Goal: Task Accomplishment & Management: Complete application form

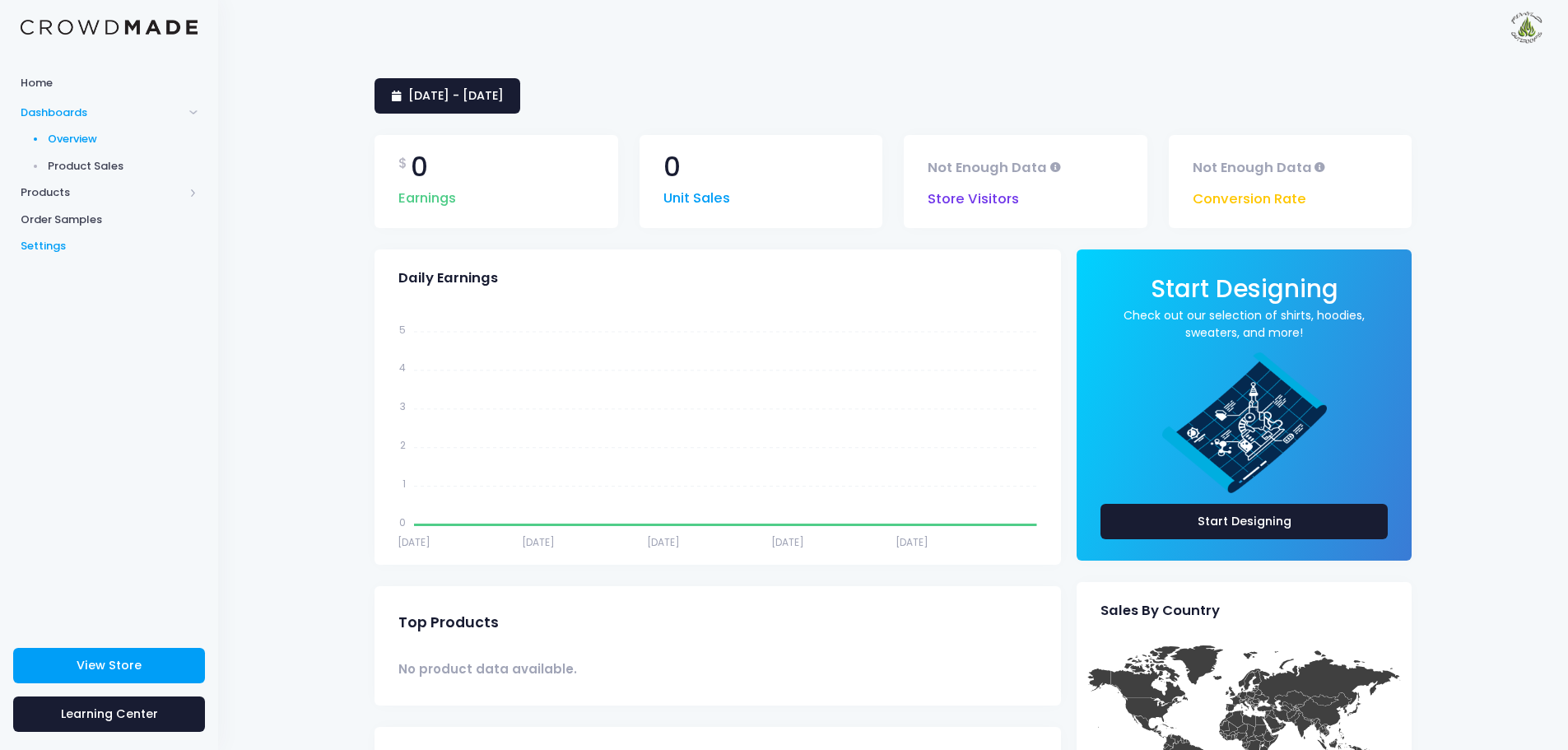
click at [46, 245] on span "Settings" at bounding box center [109, 245] width 177 height 16
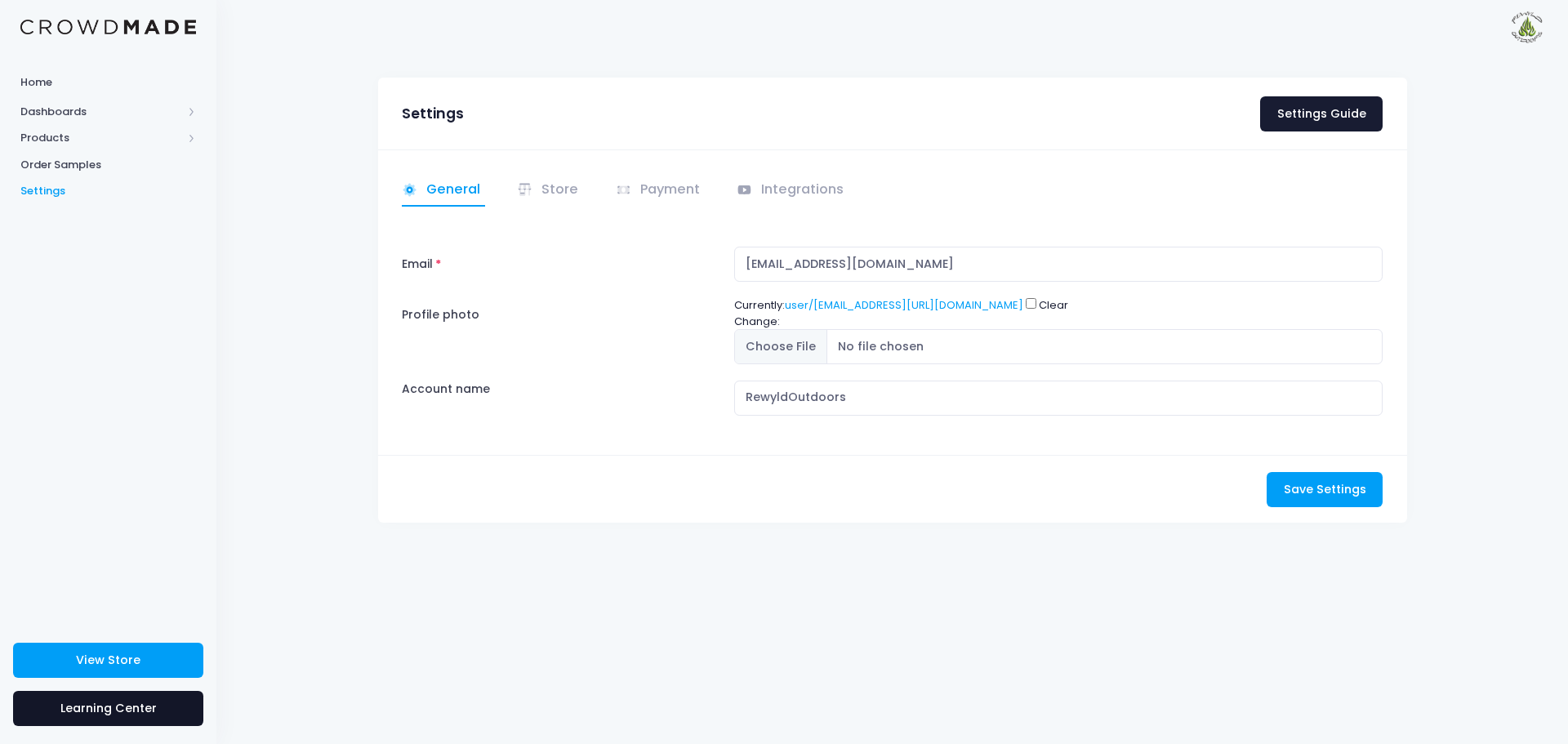
click at [163, 711] on link "Learning Center" at bounding box center [109, 709] width 190 height 35
click at [34, 136] on span "Products" at bounding box center [101, 137] width 162 height 16
click at [102, 216] on span "Product Discounts" at bounding box center [121, 217] width 149 height 16
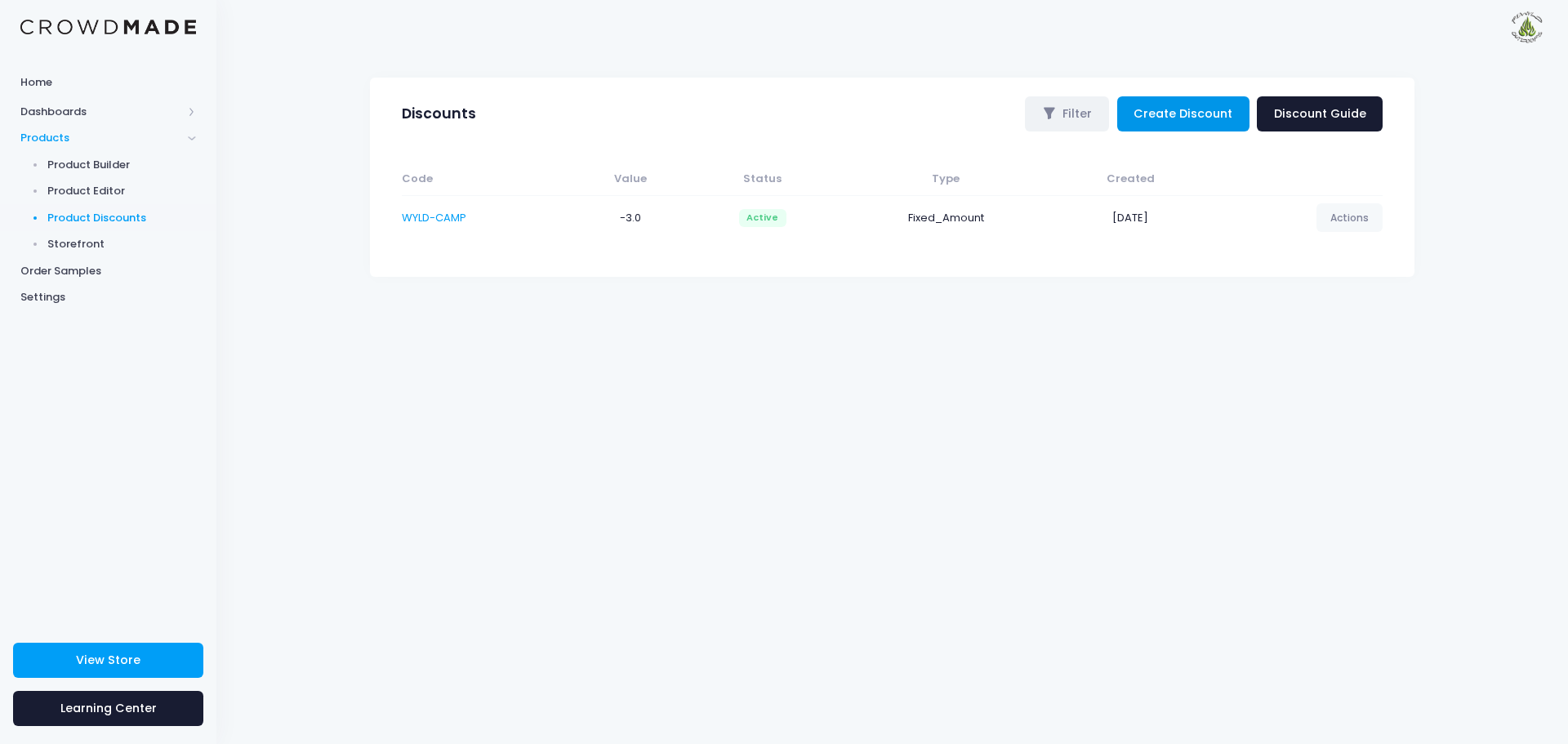
click at [1192, 115] on link "Create Discount" at bounding box center [1183, 114] width 132 height 35
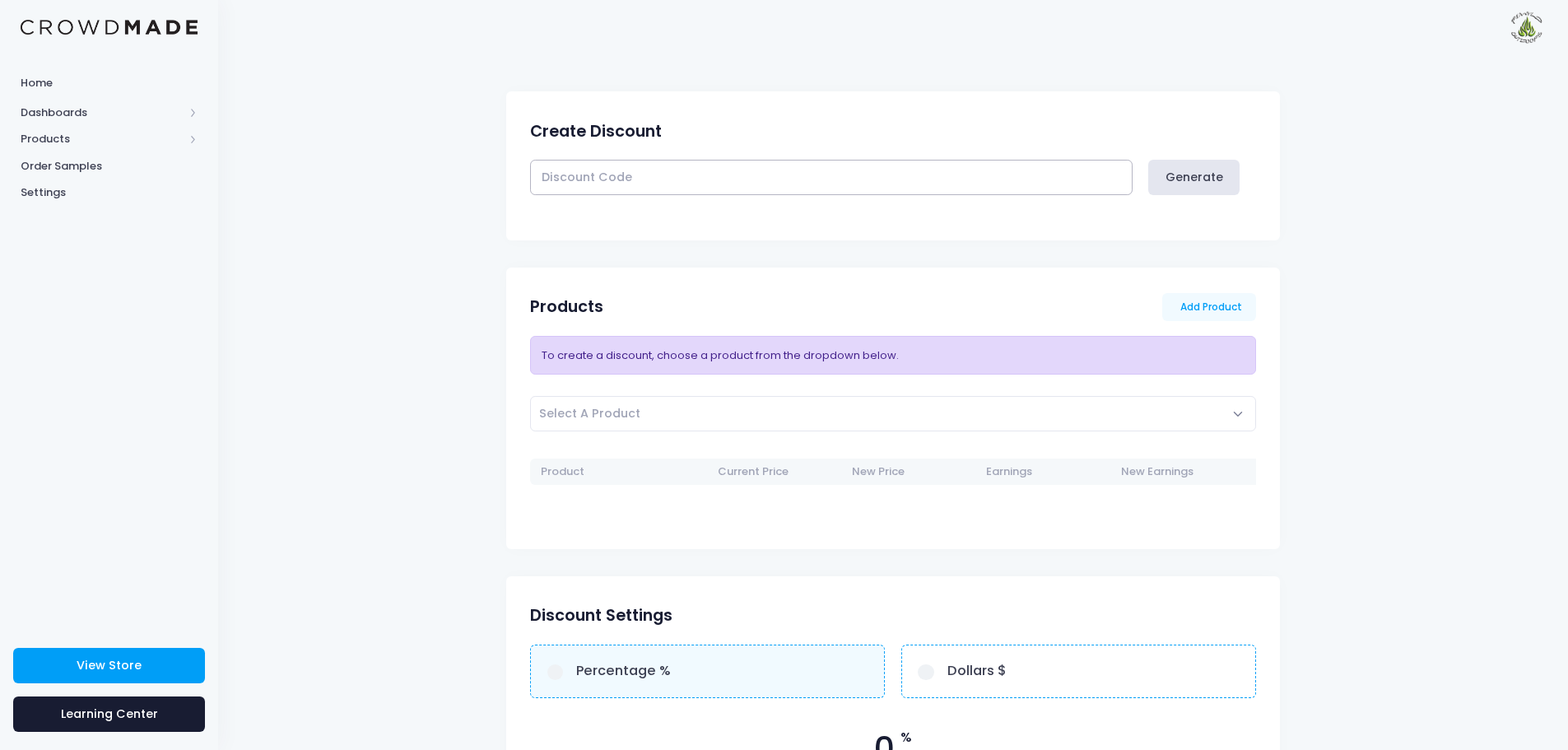
click at [589, 177] on input "text" at bounding box center [831, 178] width 601 height 36
click at [578, 175] on input "WYLD-CAMP-25" at bounding box center [831, 178] width 601 height 36
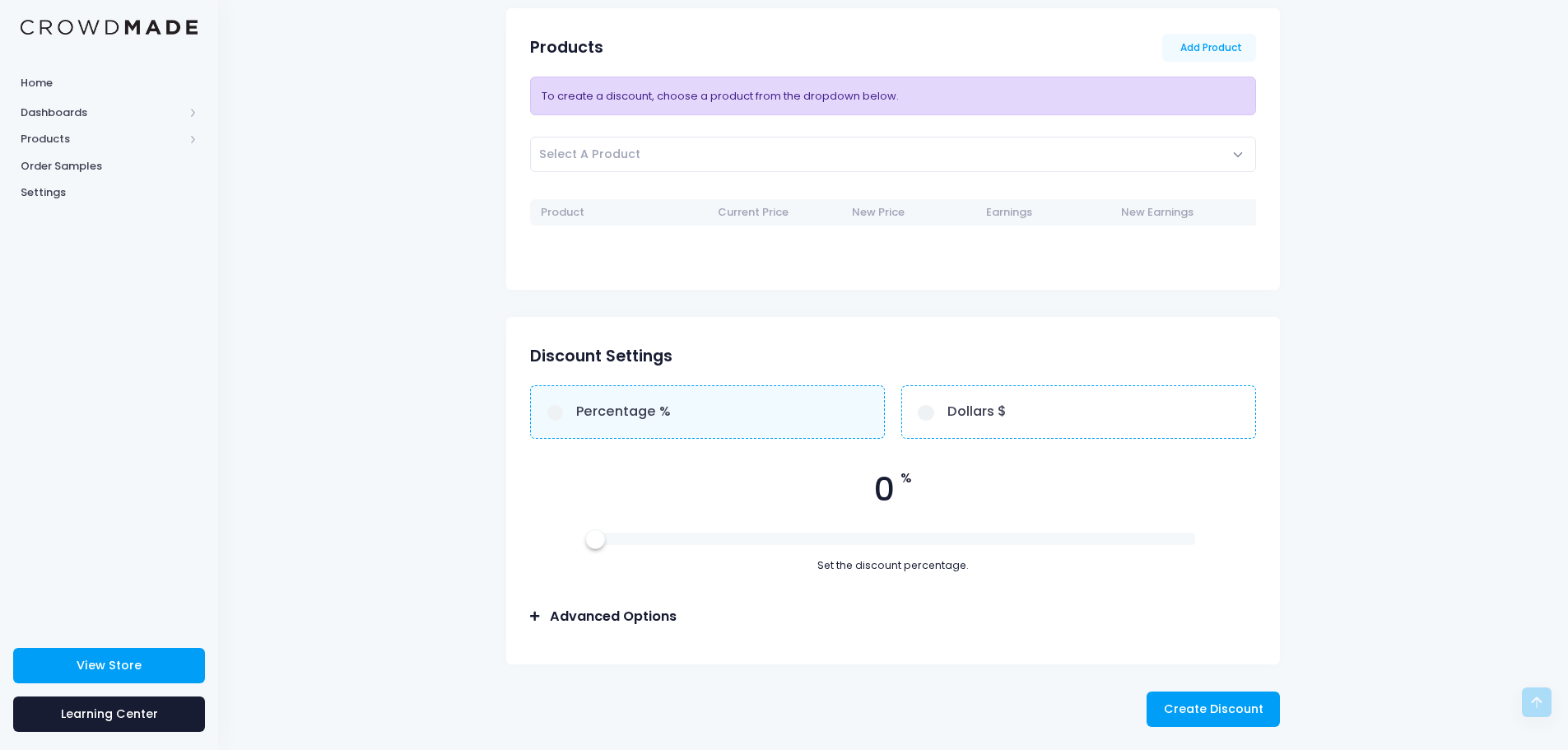
scroll to position [261, 0]
type input "WYLDCAMP-25"
click at [1242, 151] on span "Select A Product" at bounding box center [893, 153] width 726 height 36
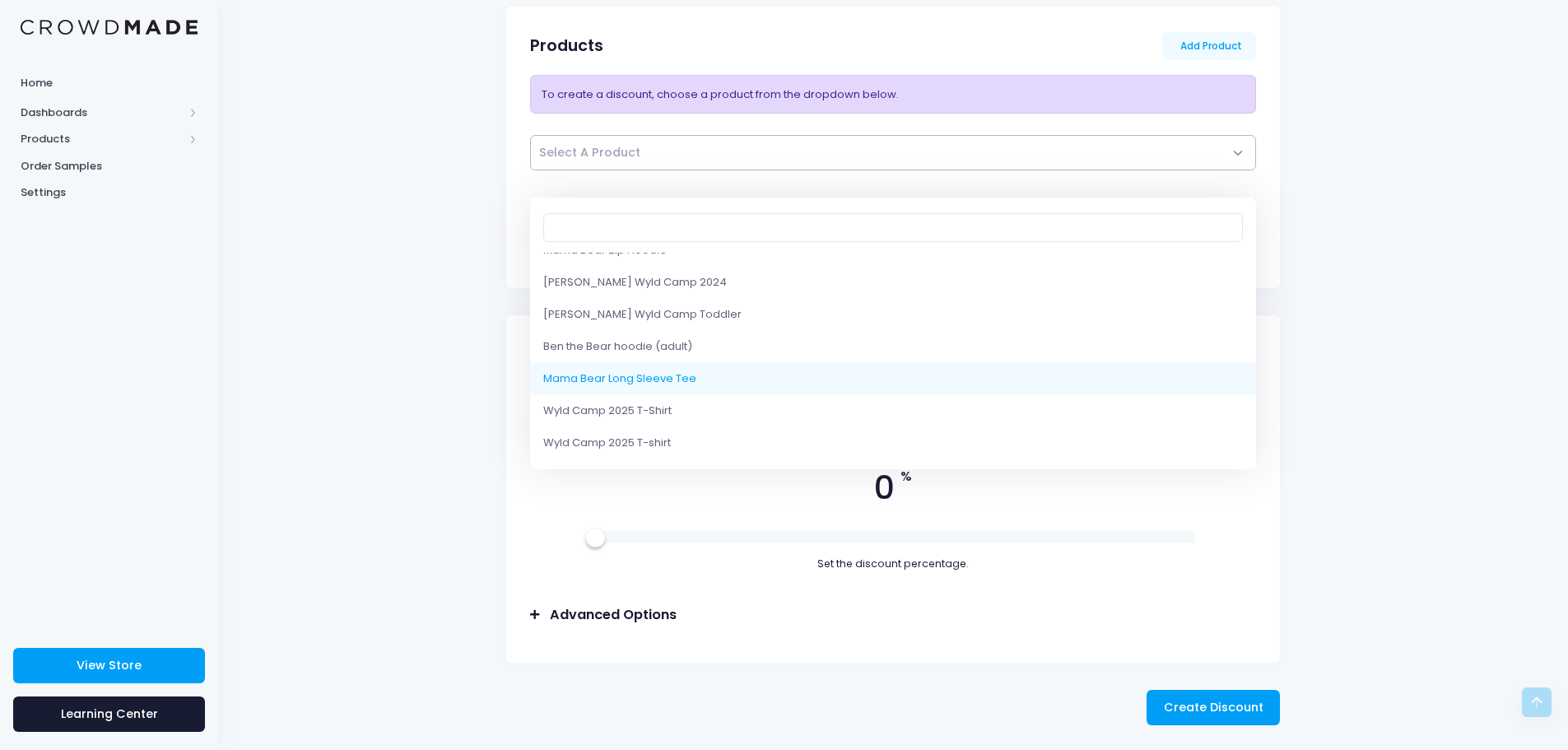
scroll to position [1624, 0]
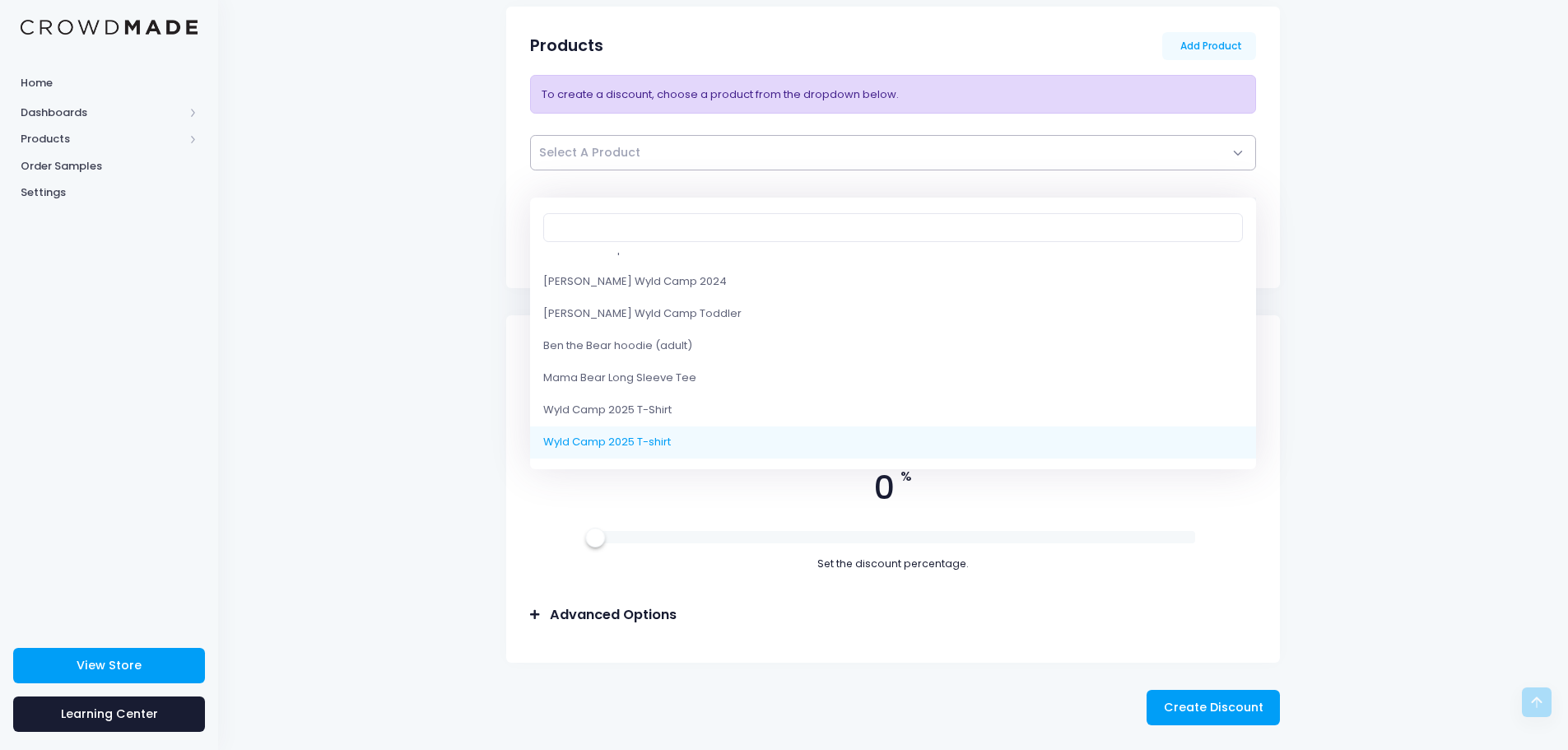
select select "10219565809938"
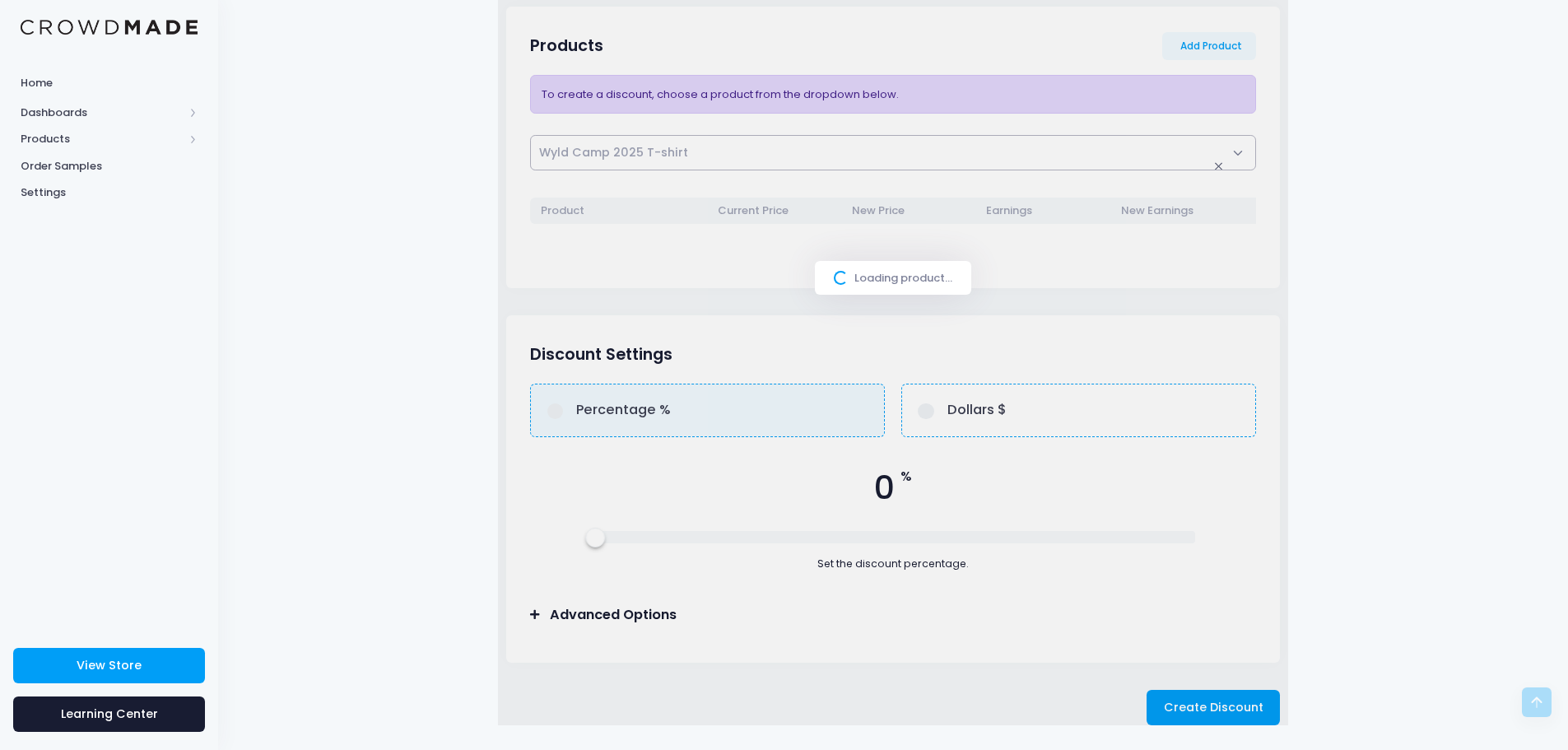
select select
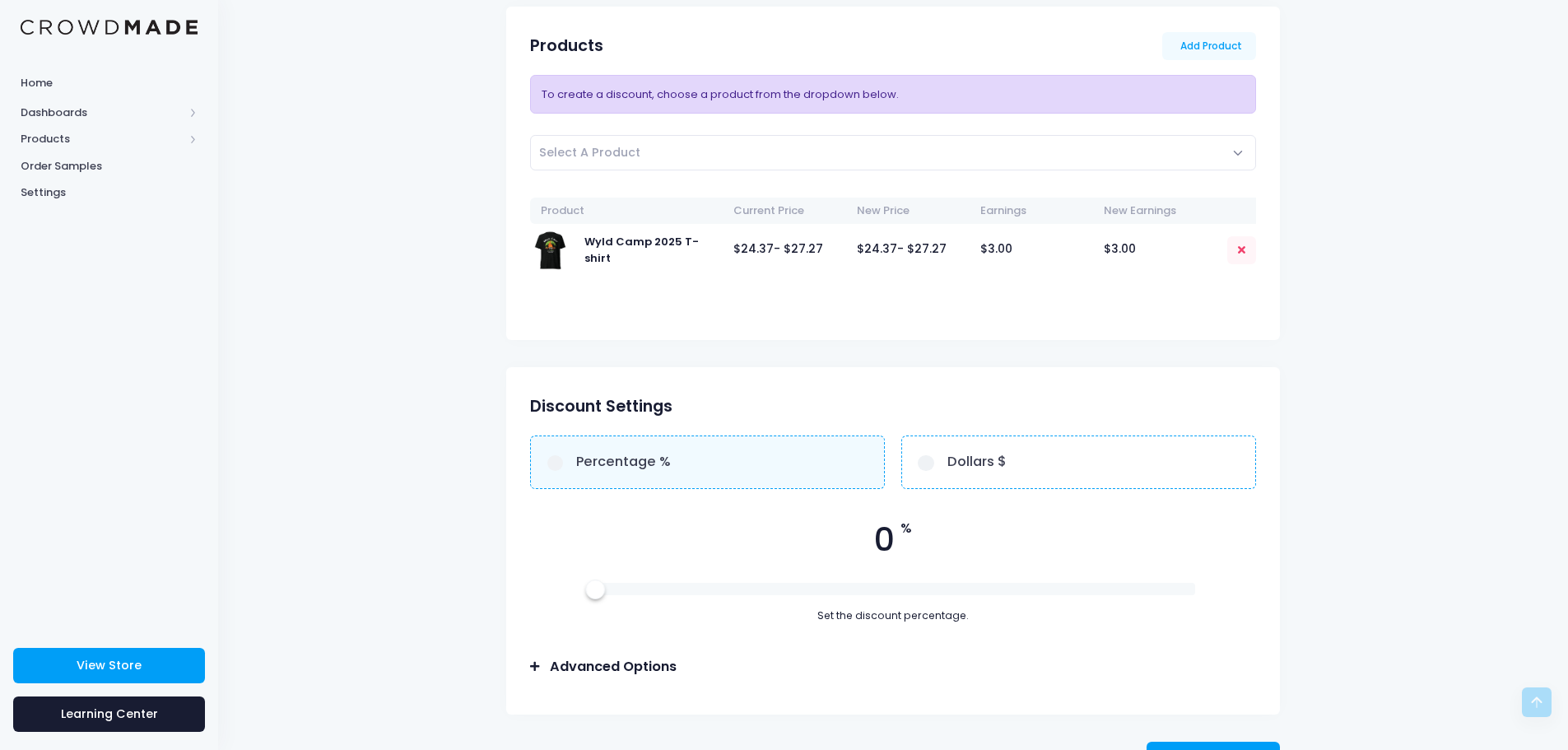
click at [550, 251] on img at bounding box center [550, 250] width 41 height 41
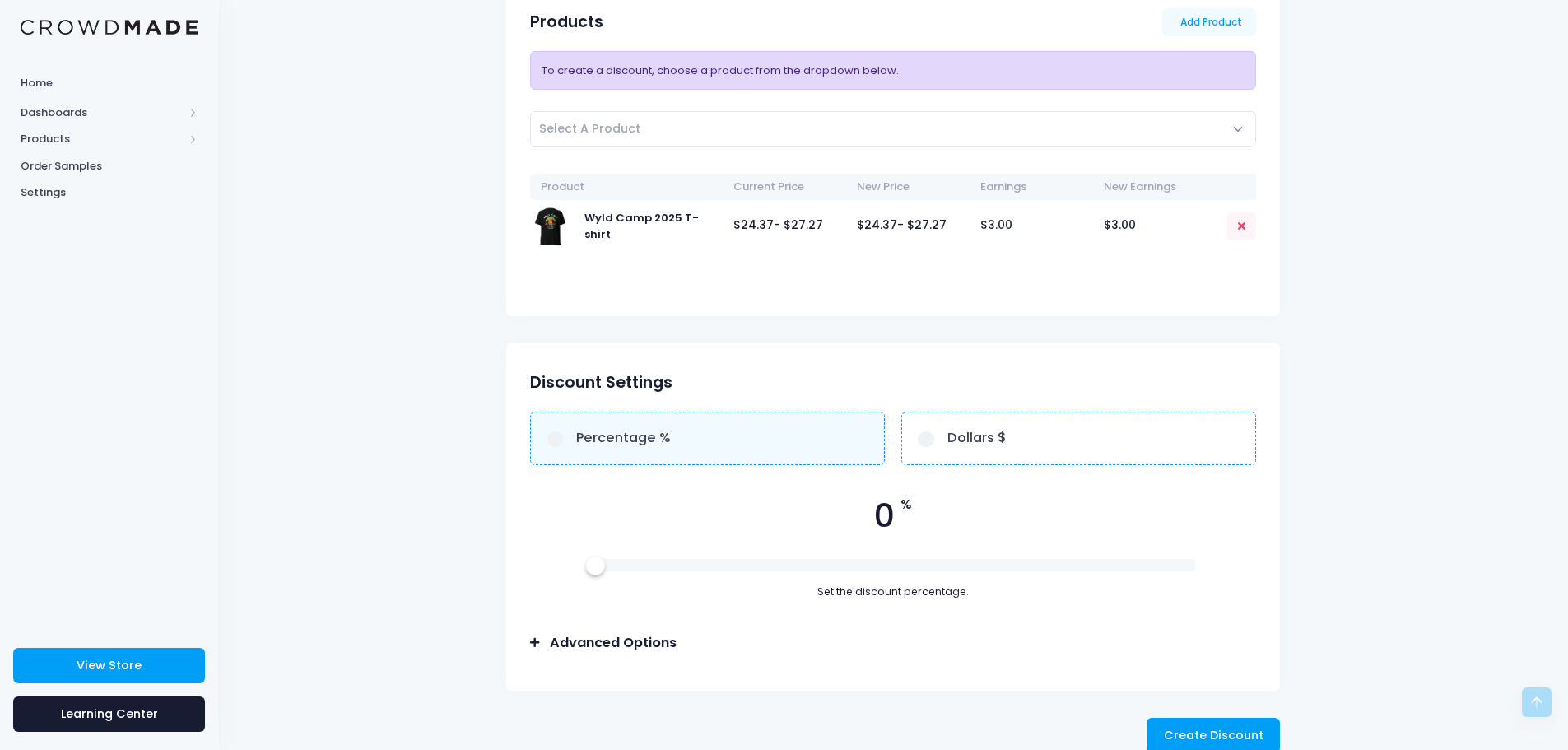
scroll to position [313, 0]
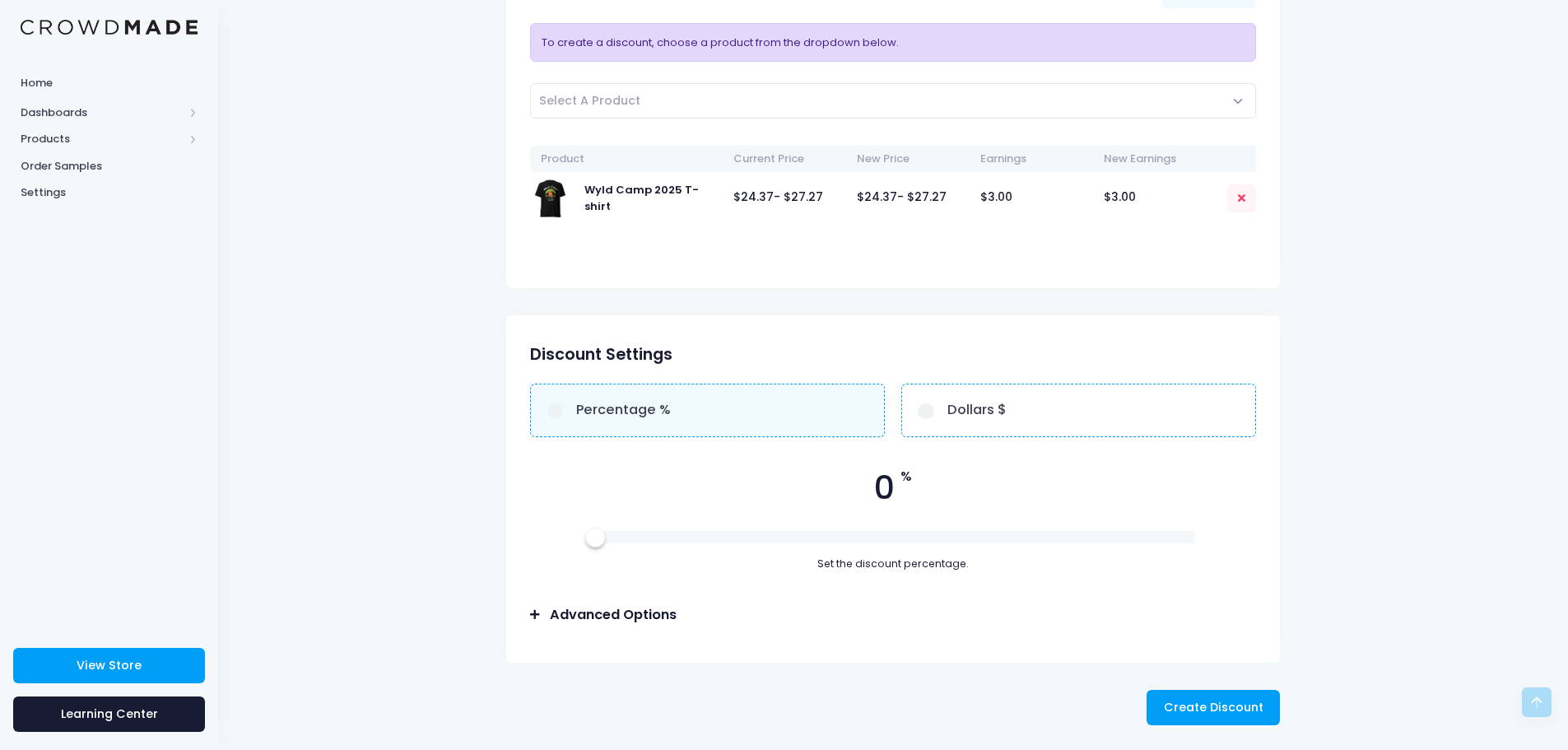
click at [536, 612] on icon at bounding box center [534, 614] width 9 height 11
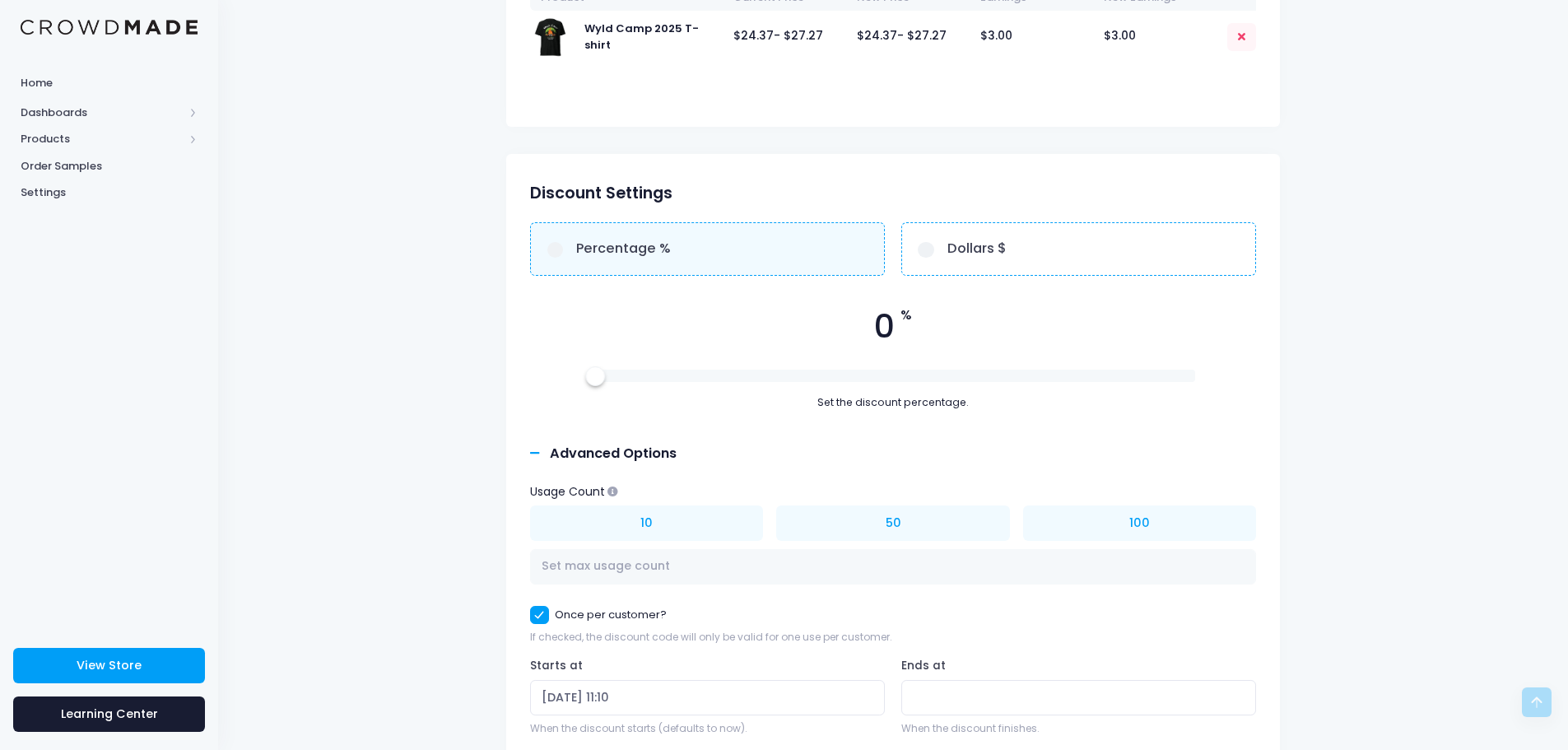
scroll to position [422, 0]
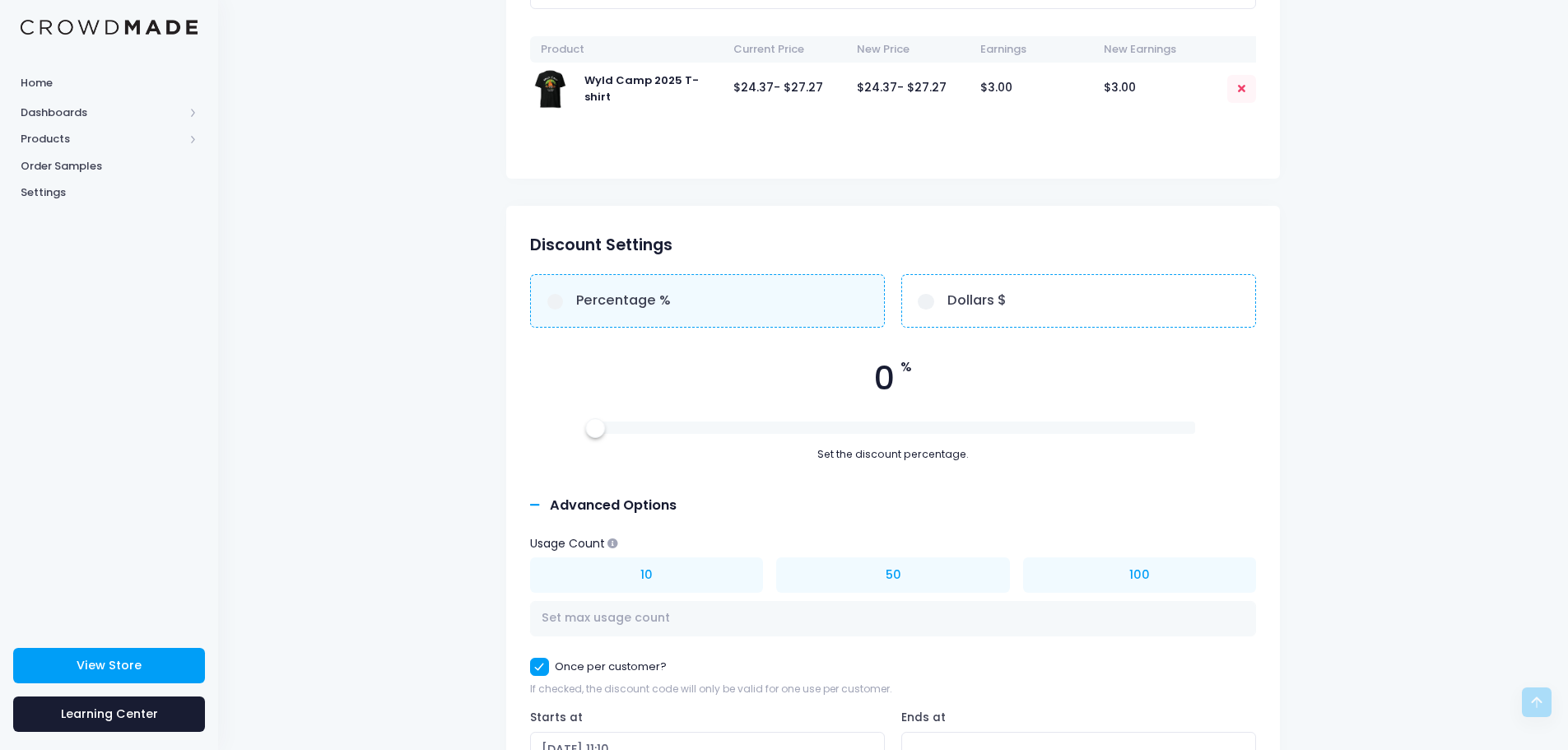
click at [637, 307] on span "Percentage %" at bounding box center [623, 300] width 94 height 20
click at [564, 307] on input "Percentage %" at bounding box center [556, 302] width 16 height 16
radio input "true"
click at [668, 300] on span "Percentage %" at bounding box center [623, 300] width 94 height 20
click at [564, 300] on input "Percentage %" at bounding box center [556, 302] width 16 height 16
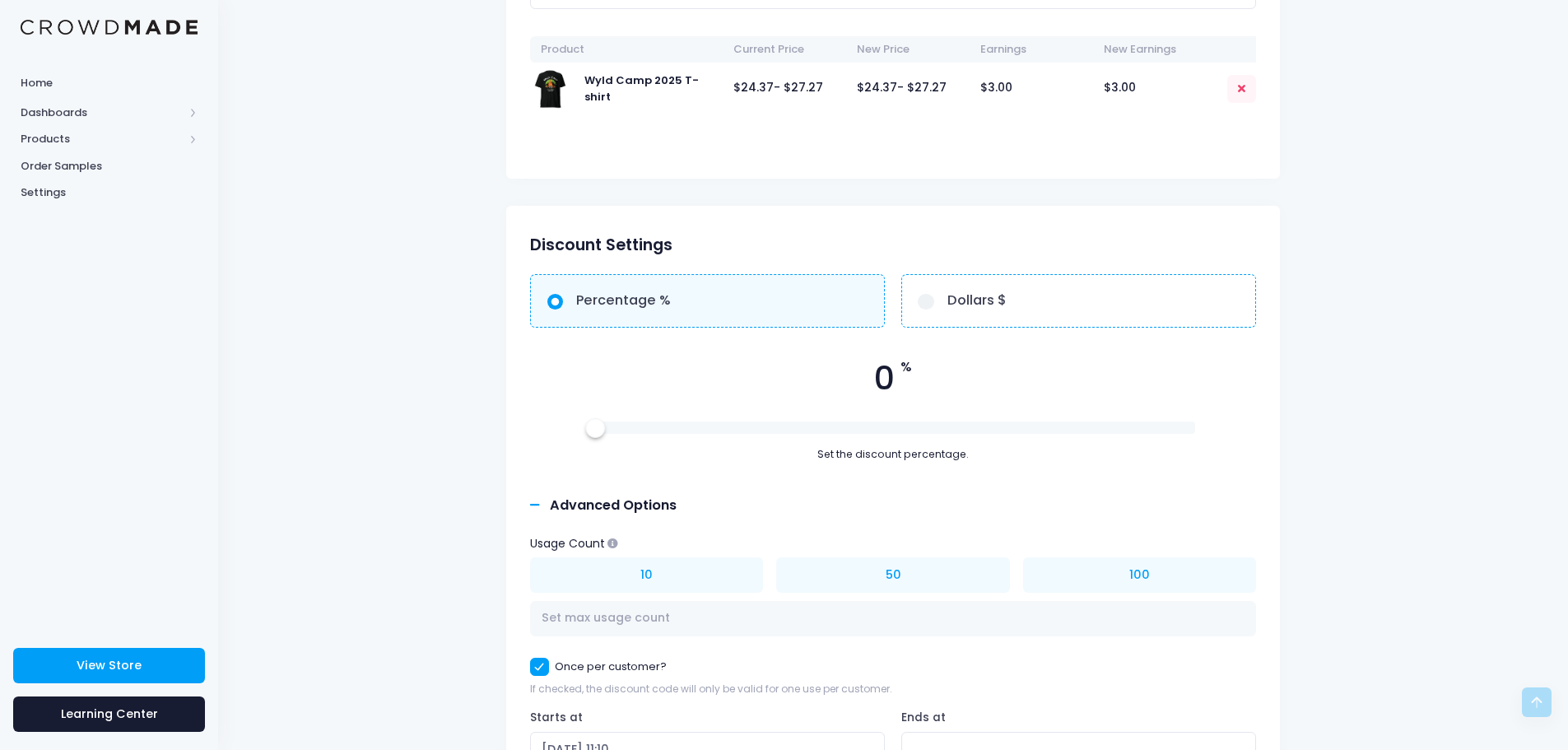
click at [890, 376] on span "0" at bounding box center [884, 379] width 20 height 48
drag, startPoint x: 890, startPoint y: 376, endPoint x: 871, endPoint y: 379, distance: 19.2
click at [871, 379] on div "0 %" at bounding box center [893, 379] width 726 height 48
click at [730, 294] on label "Percentage %" at bounding box center [708, 301] width 355 height 54
click at [564, 294] on input "Percentage %" at bounding box center [556, 302] width 16 height 16
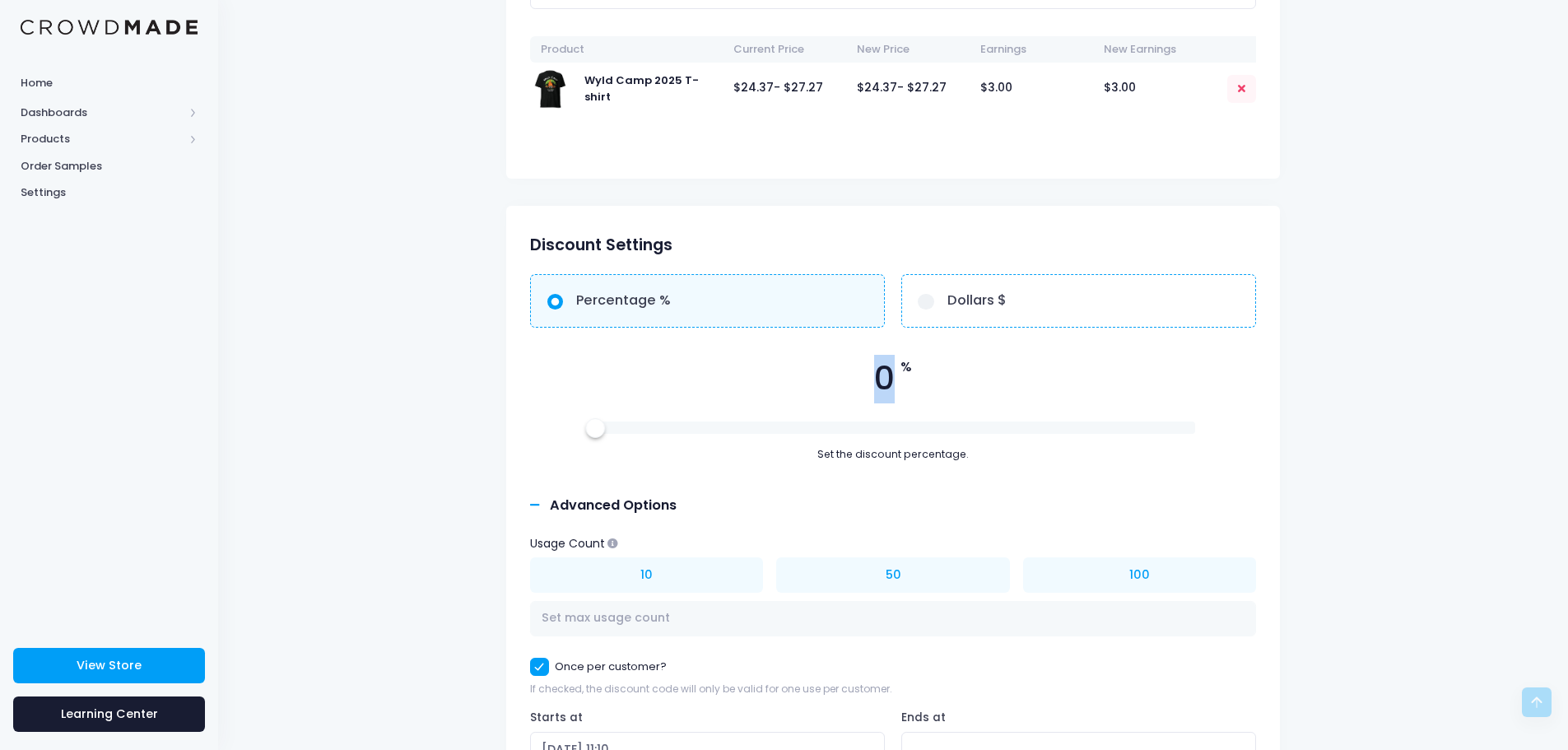
click at [702, 303] on label "Percentage %" at bounding box center [708, 301] width 355 height 54
click at [564, 303] on input "Percentage %" at bounding box center [556, 302] width 16 height 16
click at [701, 303] on label "Percentage %" at bounding box center [708, 301] width 355 height 54
click at [564, 303] on input "Percentage %" at bounding box center [556, 302] width 16 height 16
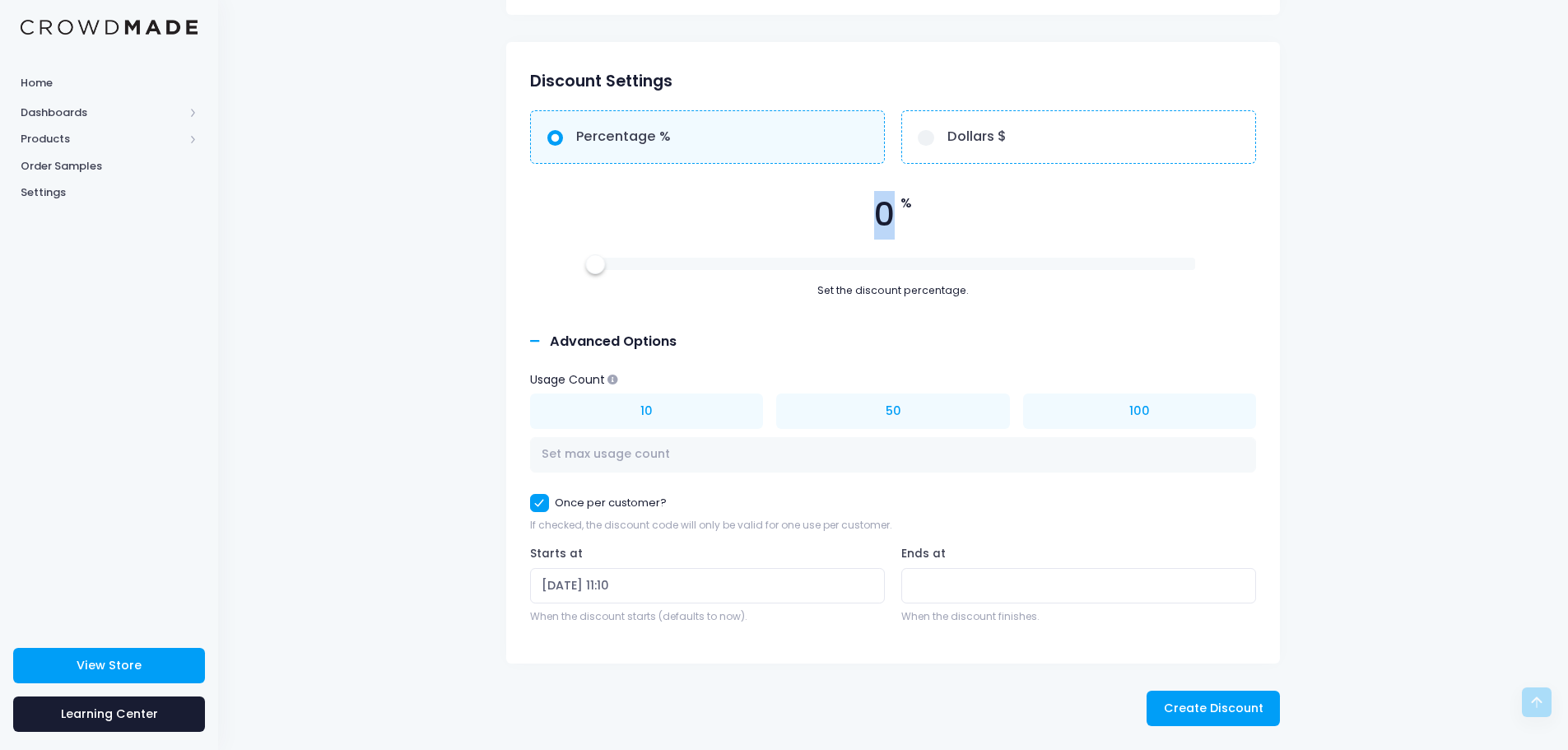
scroll to position [587, 0]
click at [890, 217] on span "0" at bounding box center [884, 214] width 20 height 48
click at [919, 292] on div "Set the discount percentage." at bounding box center [893, 290] width 726 height 15
click at [908, 206] on span "%" at bounding box center [906, 202] width 12 height 20
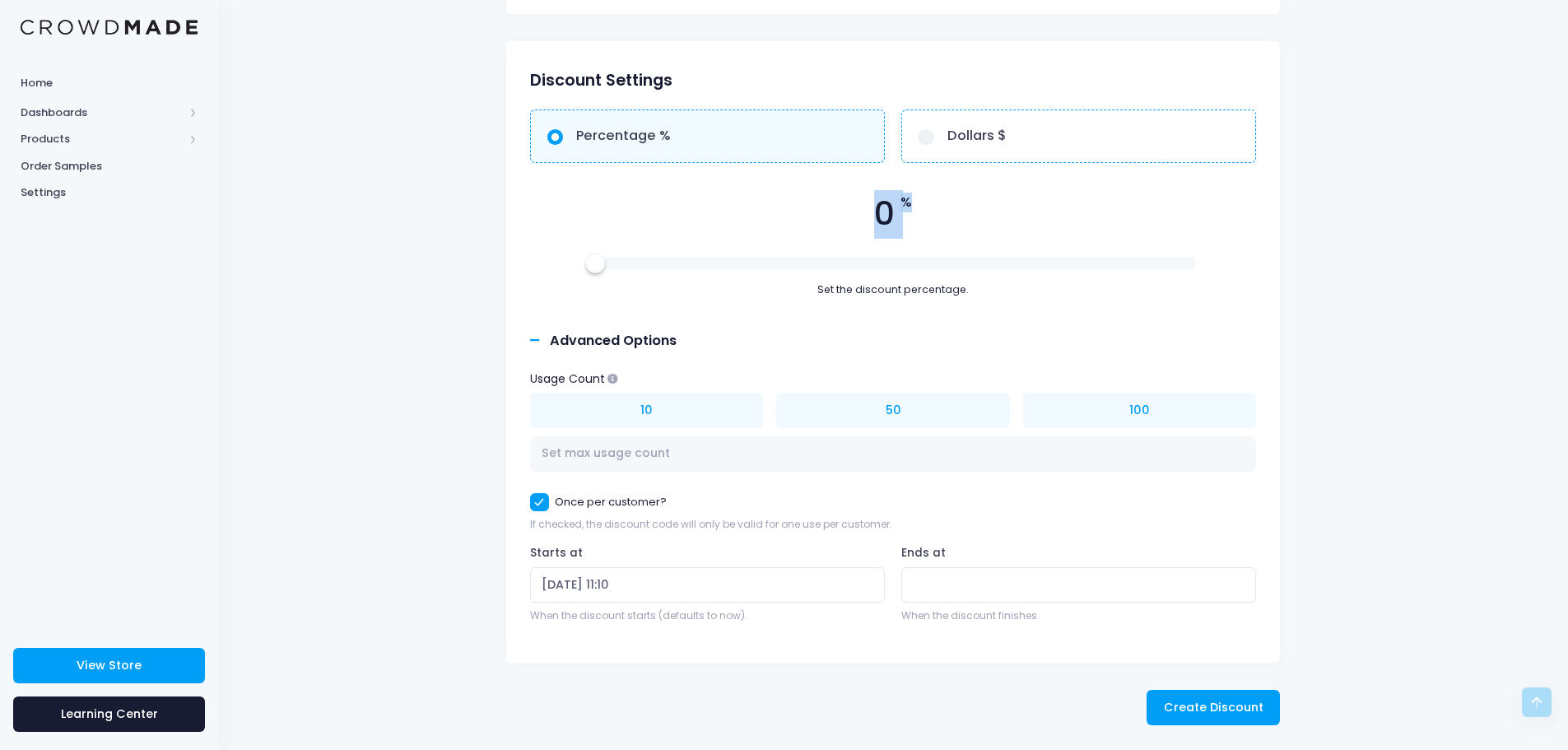
drag, startPoint x: 908, startPoint y: 206, endPoint x: 881, endPoint y: 206, distance: 27.0
click at [881, 206] on div "0 %" at bounding box center [893, 214] width 726 height 48
click at [682, 133] on label "Percentage %" at bounding box center [708, 136] width 355 height 54
click at [564, 133] on input "Percentage %" at bounding box center [556, 137] width 16 height 16
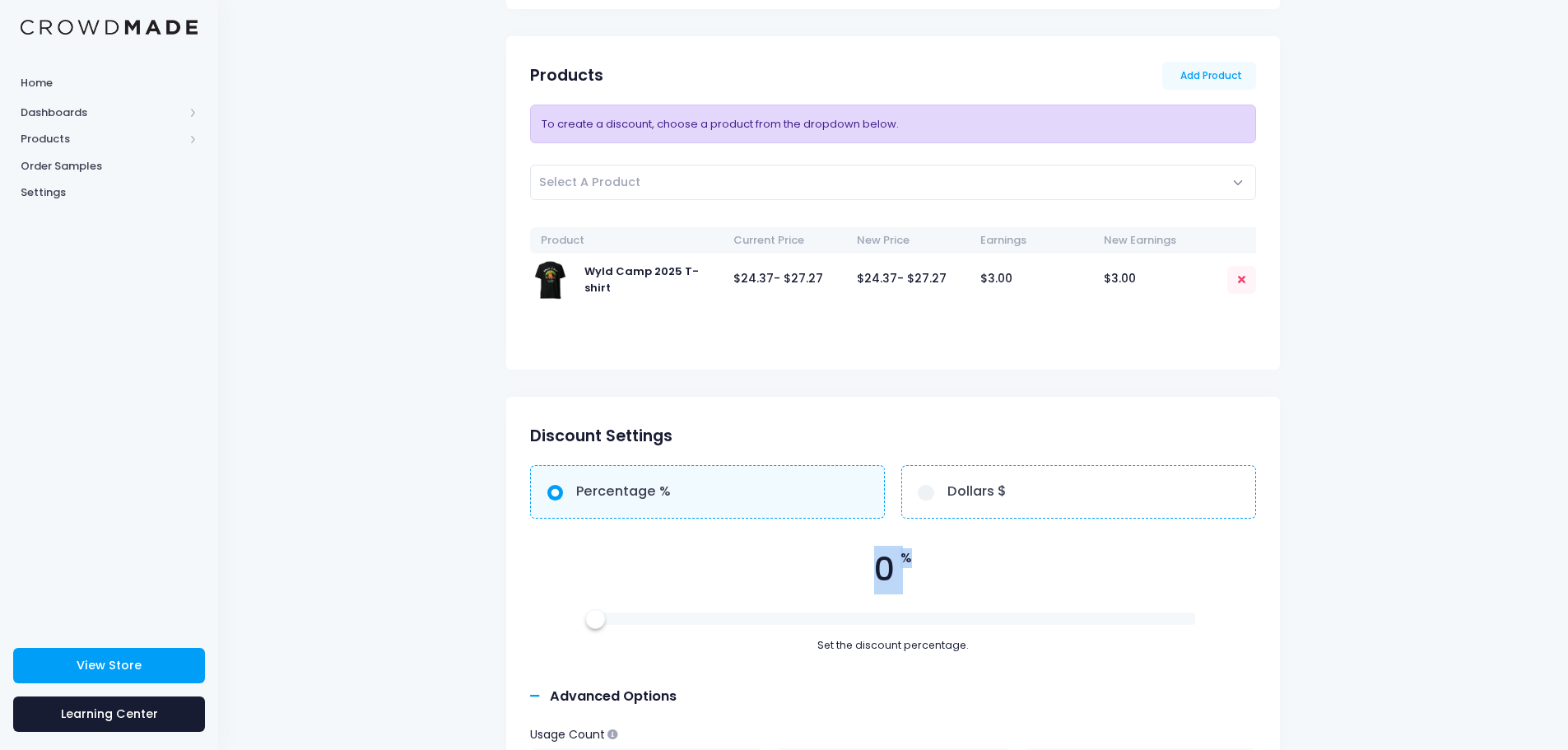
scroll to position [340, 0]
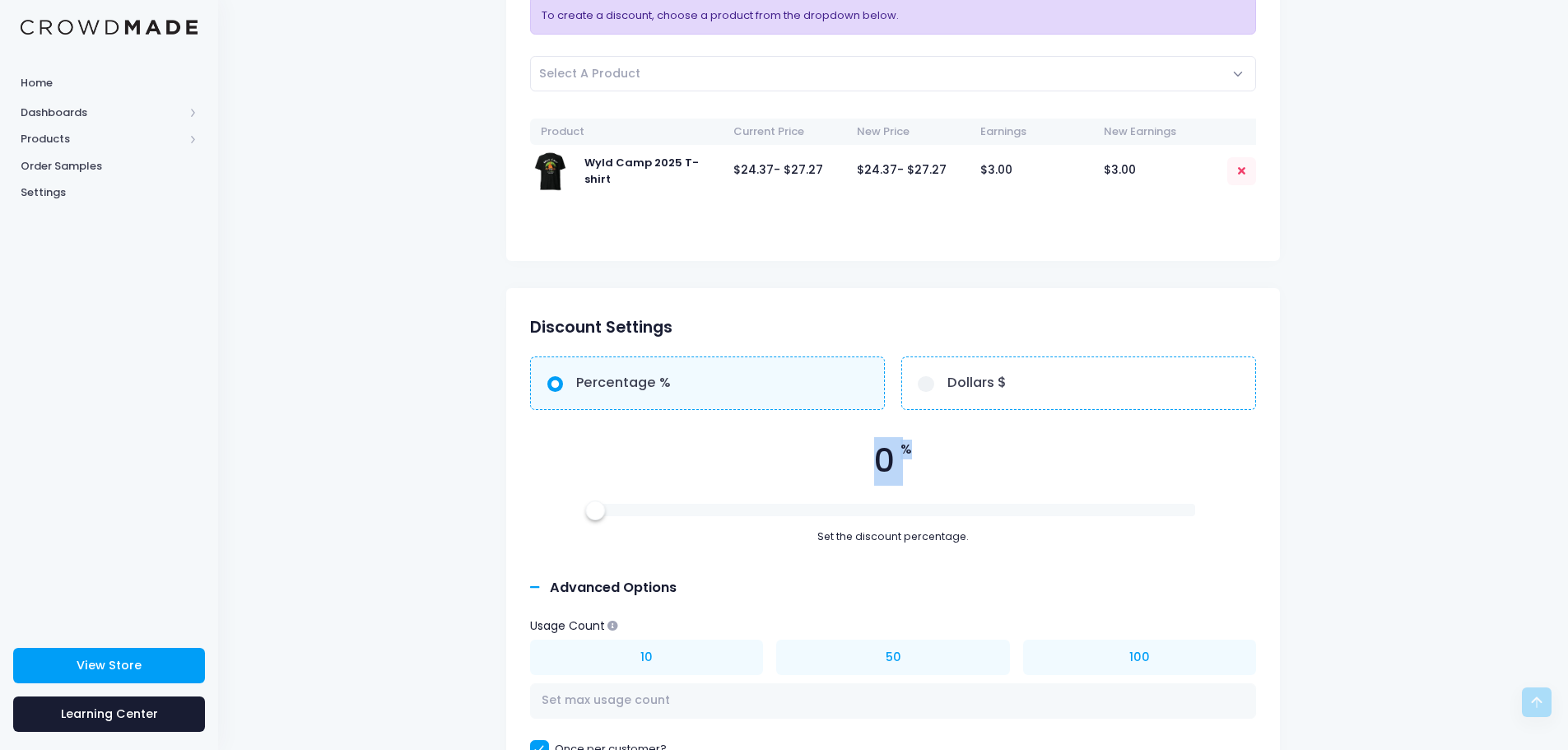
click at [666, 369] on label "Percentage %" at bounding box center [708, 383] width 355 height 54
click at [564, 376] on input "Percentage %" at bounding box center [556, 384] width 16 height 16
click at [680, 387] on label "Percentage %" at bounding box center [708, 383] width 355 height 54
click at [564, 387] on input "Percentage %" at bounding box center [556, 384] width 16 height 16
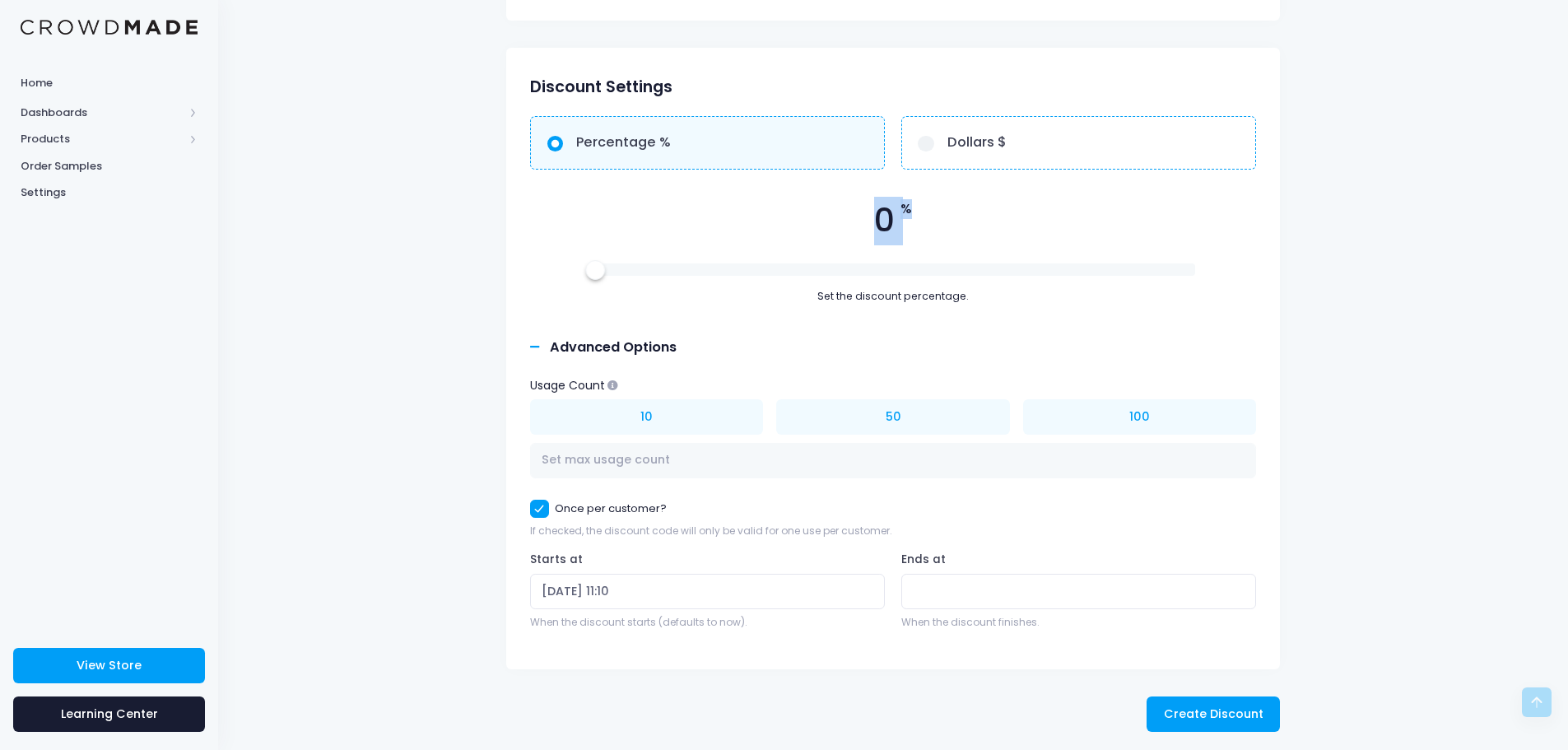
scroll to position [587, 0]
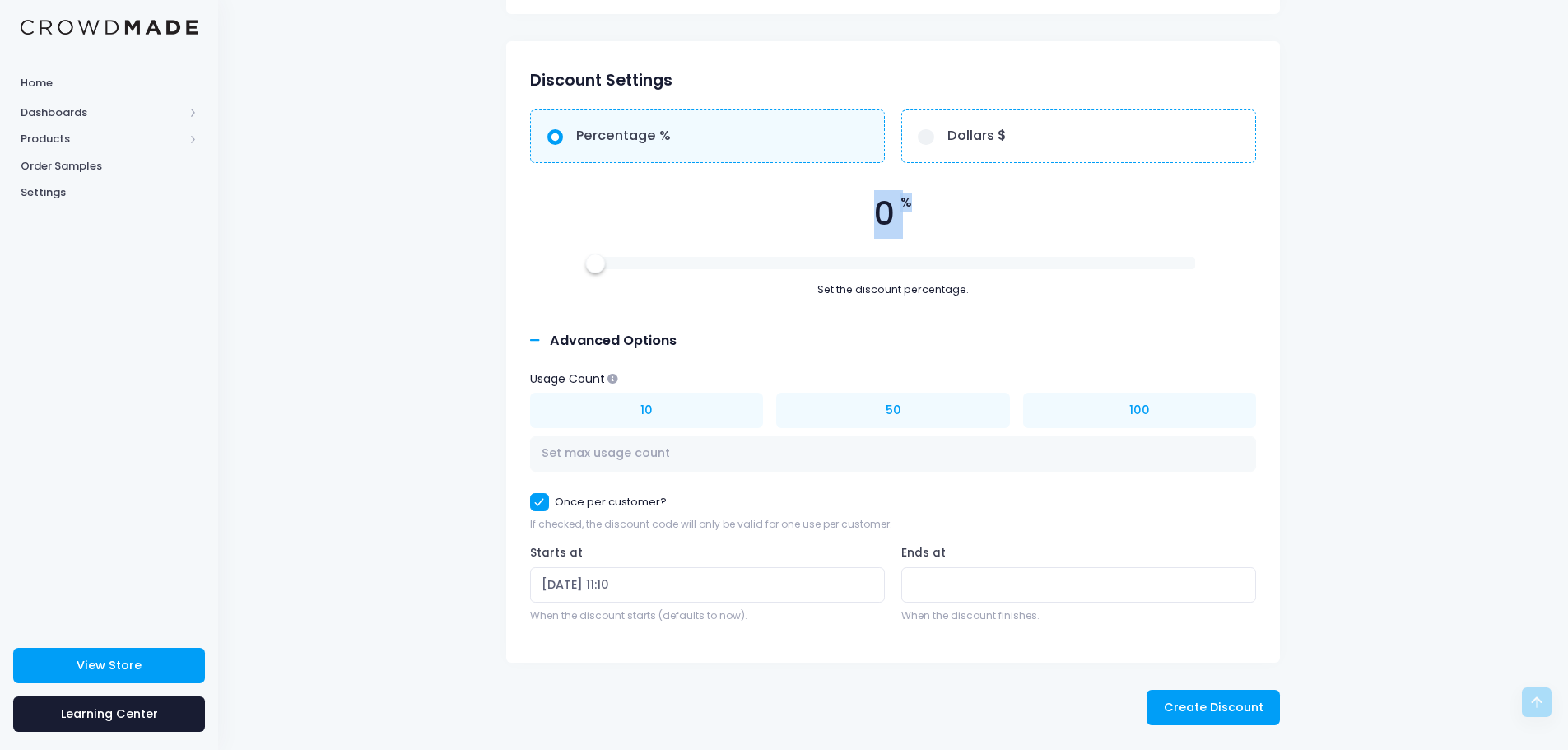
click at [682, 135] on label "Percentage %" at bounding box center [708, 136] width 355 height 54
click at [564, 135] on input "Percentage %" at bounding box center [556, 137] width 16 height 16
click at [996, 138] on span "Dollars $" at bounding box center [978, 135] width 59 height 20
click at [934, 138] on input "Dollars $" at bounding box center [926, 137] width 16 height 16
radio input "true"
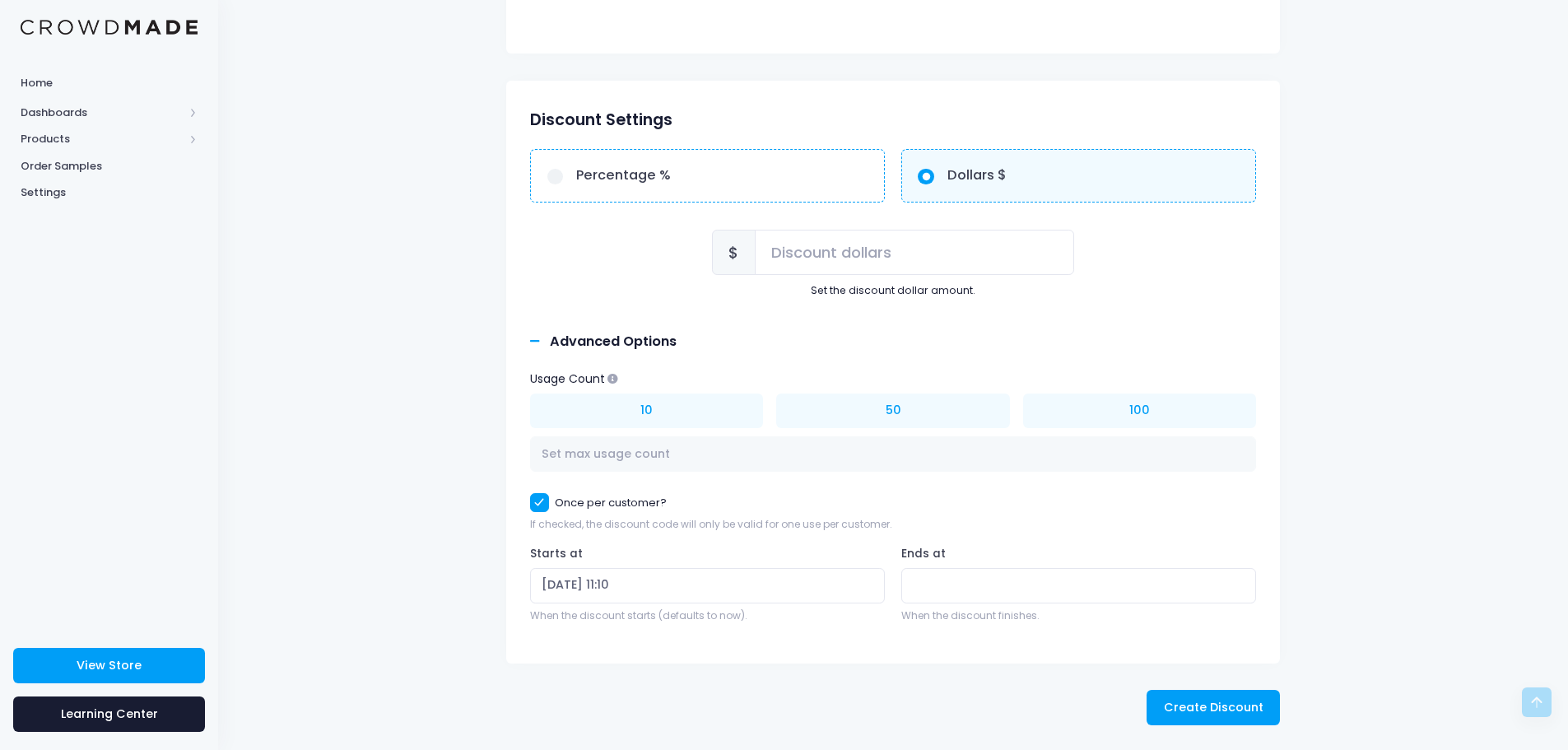
scroll to position [548, 0]
click at [782, 252] on input "text" at bounding box center [915, 251] width 320 height 45
click at [787, 257] on input "text" at bounding box center [915, 251] width 320 height 45
click at [815, 254] on input "2.5" at bounding box center [915, 251] width 320 height 45
type input "2.50"
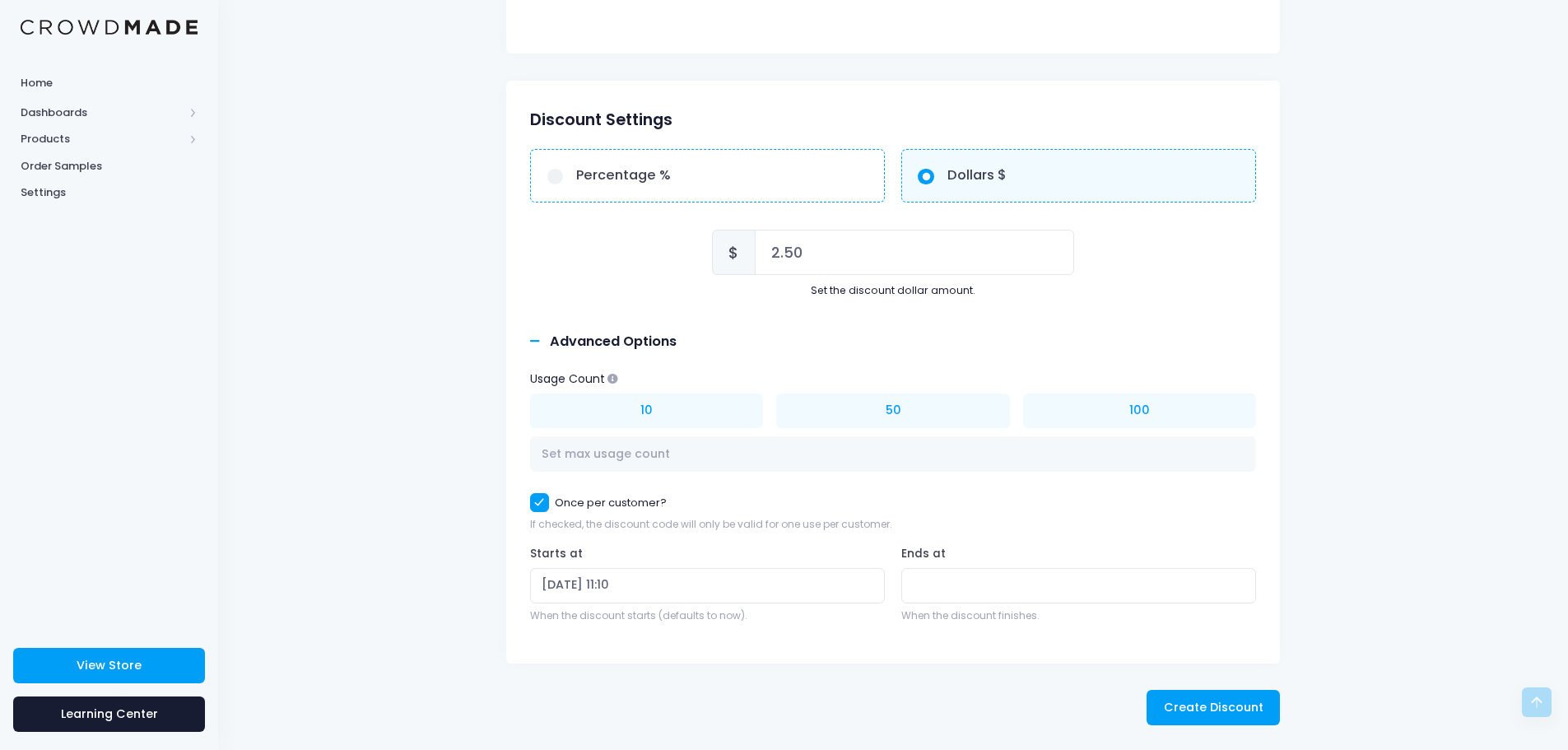
click at [872, 292] on div "Set the discount dollar amount." at bounding box center [893, 290] width 363 height 15
drag, startPoint x: 821, startPoint y: 262, endPoint x: 749, endPoint y: 250, distance: 73.0
click at [749, 250] on div "$ 2.50" at bounding box center [893, 251] width 363 height 45
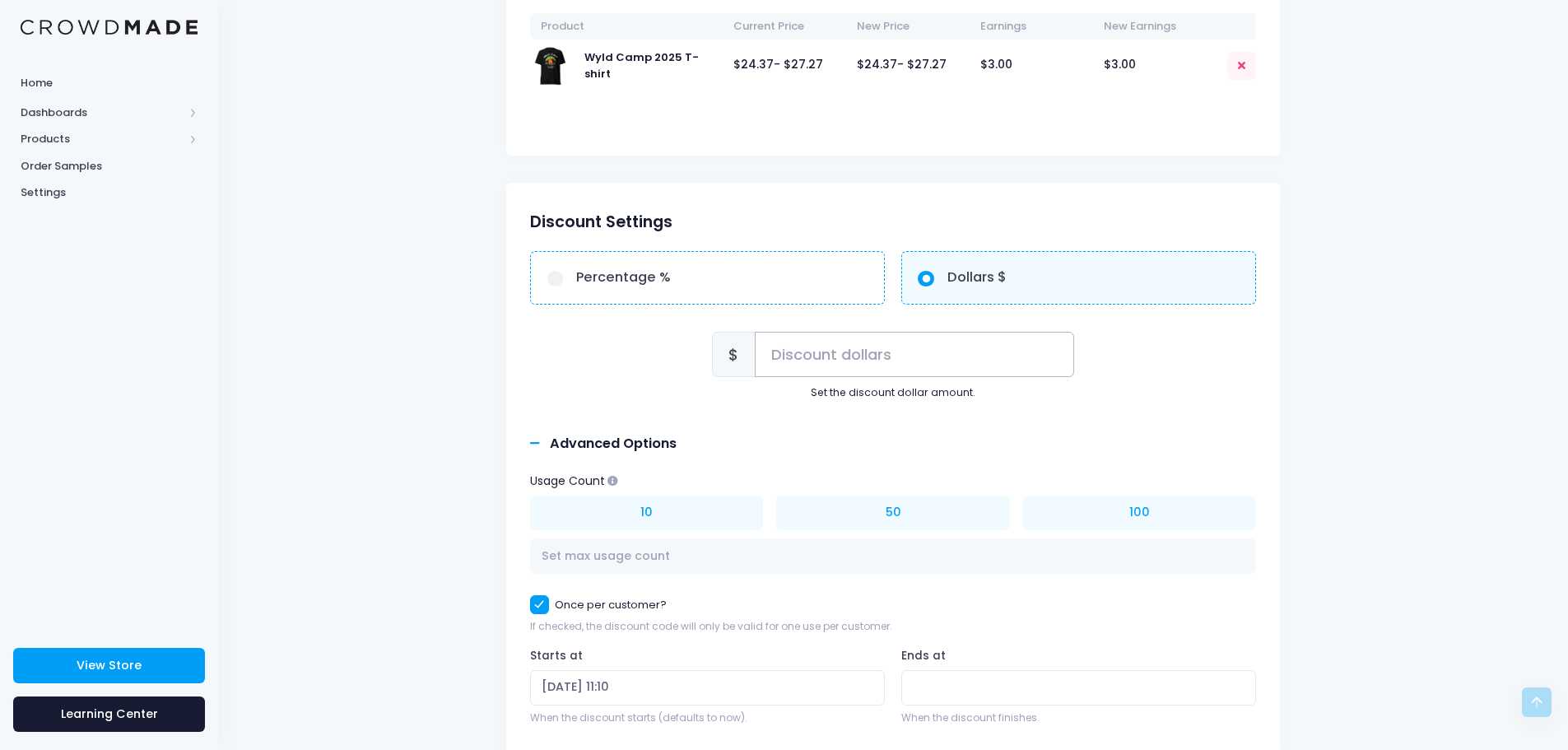
scroll to position [218, 0]
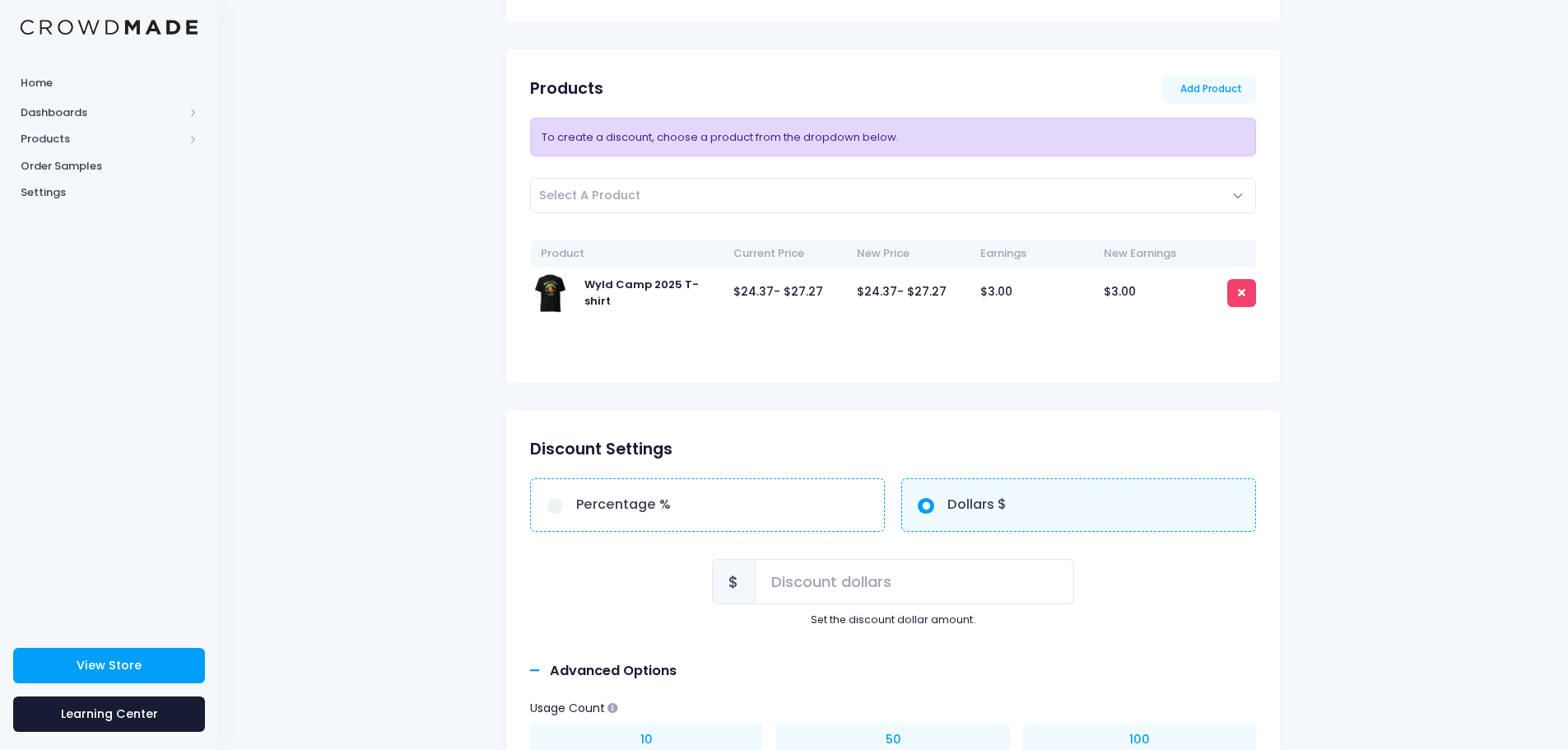
click at [1241, 292] on icon at bounding box center [1242, 292] width 8 height 11
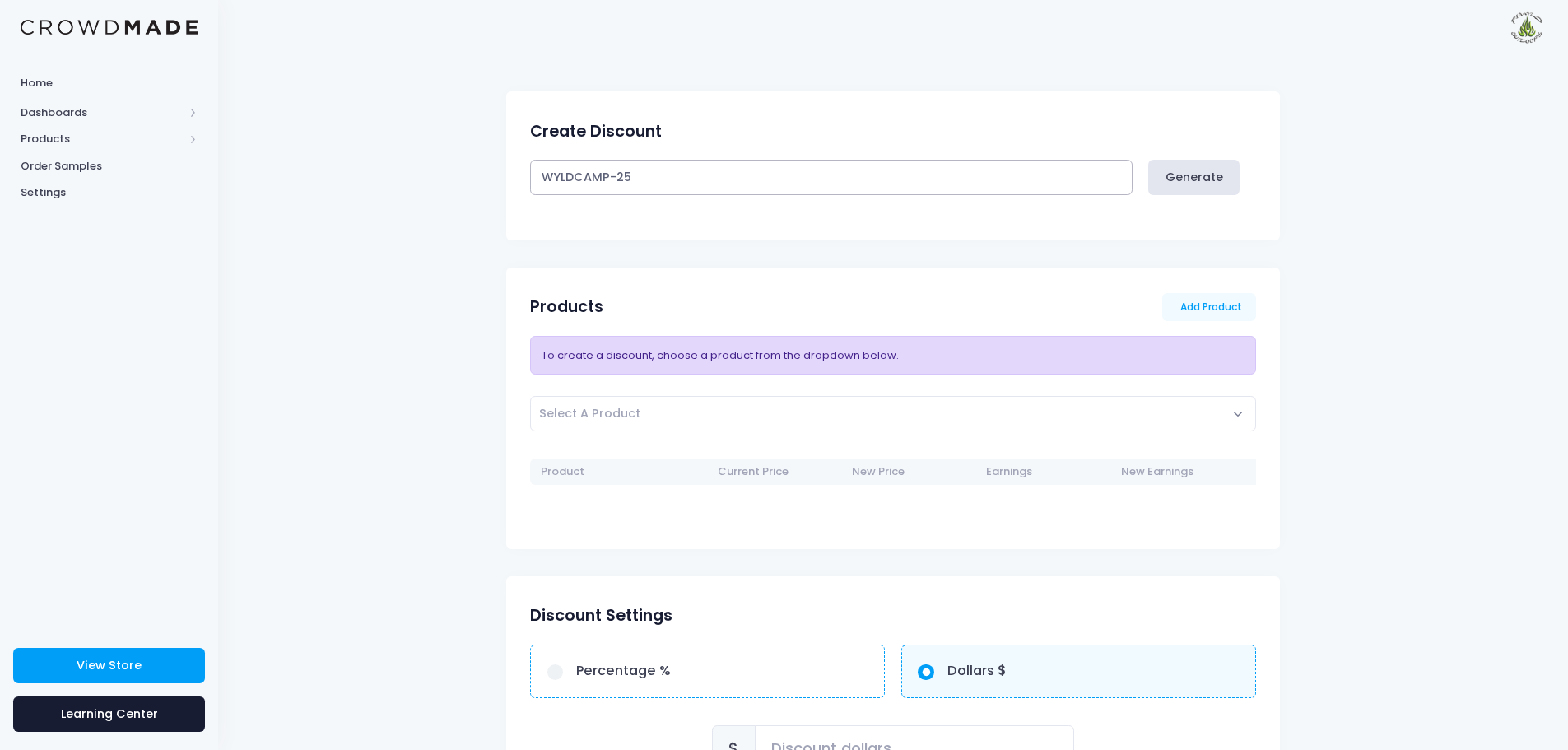
click at [845, 178] on input "WYLDCAMP-25" at bounding box center [831, 178] width 601 height 36
type input "W"
